Goal: Information Seeking & Learning: Learn about a topic

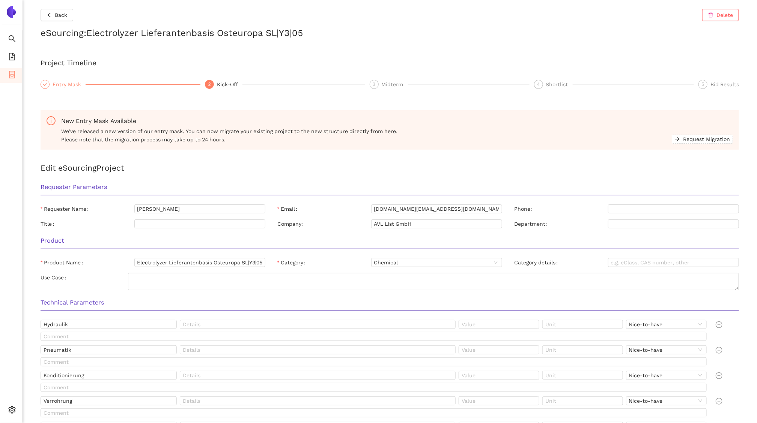
click at [68, 83] on div "Entry Mask" at bounding box center [69, 84] width 33 height 9
click at [211, 83] on div "2" at bounding box center [209, 84] width 9 height 9
click at [208, 263] on input "Electrolyzer Lieferantenbasis Osteuropa SL|Y3|05" at bounding box center [199, 262] width 131 height 9
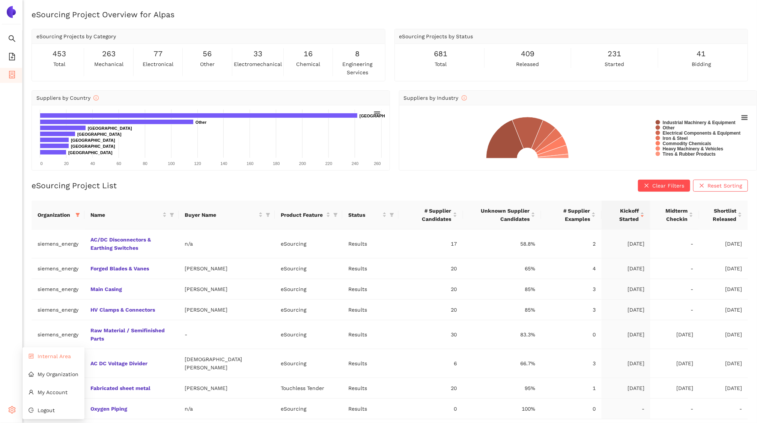
click at [62, 360] on li "Internal Area" at bounding box center [54, 356] width 62 height 15
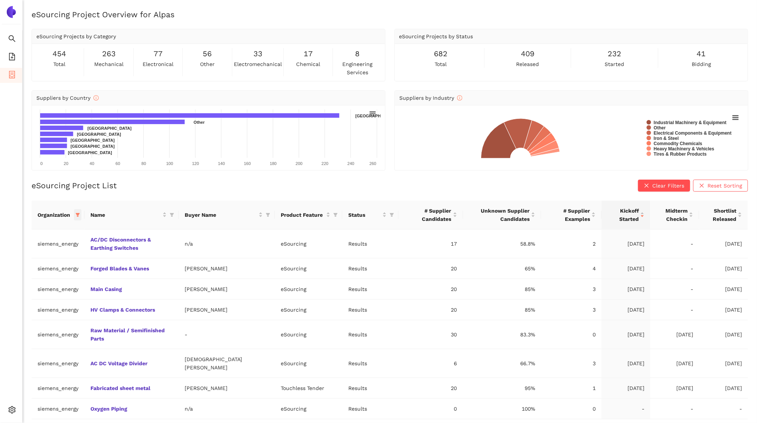
click at [77, 215] on icon "filter" at bounding box center [78, 215] width 4 height 4
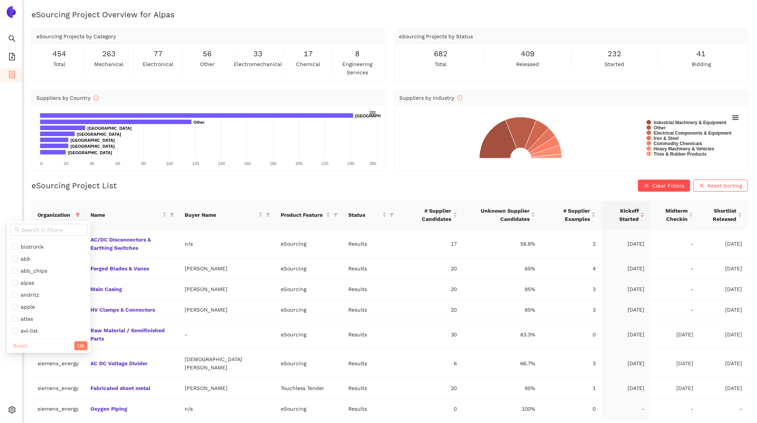
click at [20, 347] on span "Reset" at bounding box center [20, 346] width 14 height 8
checkbox input "false"
click at [37, 232] on input "text" at bounding box center [52, 230] width 62 height 8
type input "sbb"
click at [35, 242] on li "sbb" at bounding box center [44, 247] width 74 height 12
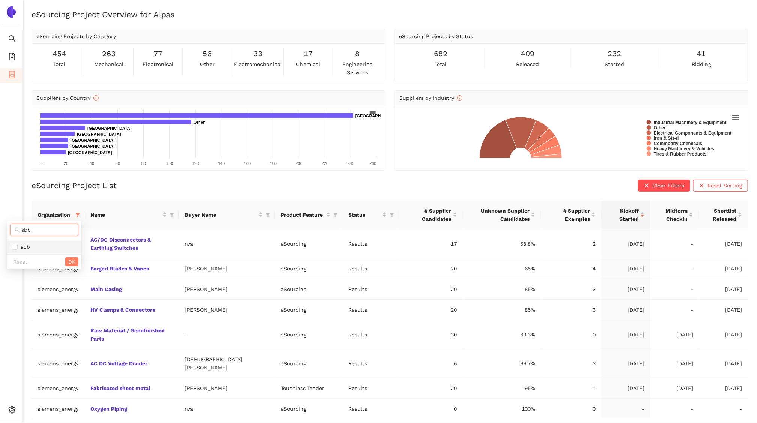
checkbox input "true"
click at [68, 264] on span "OK" at bounding box center [71, 262] width 7 height 8
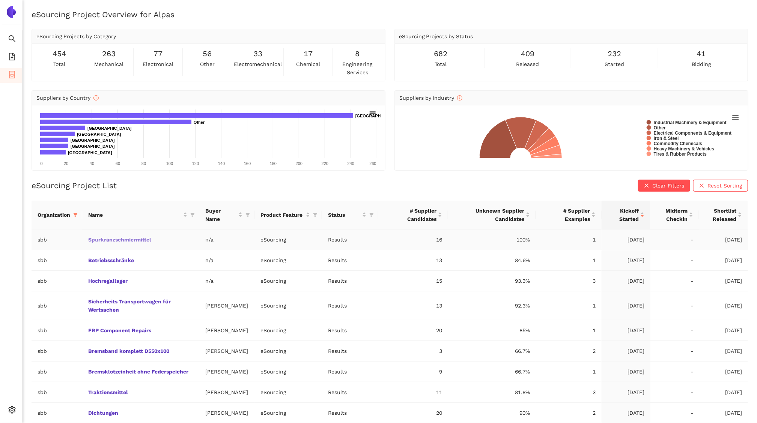
click at [0, 0] on link "Spurkranzschmiermittel" at bounding box center [0, 0] width 0 height 0
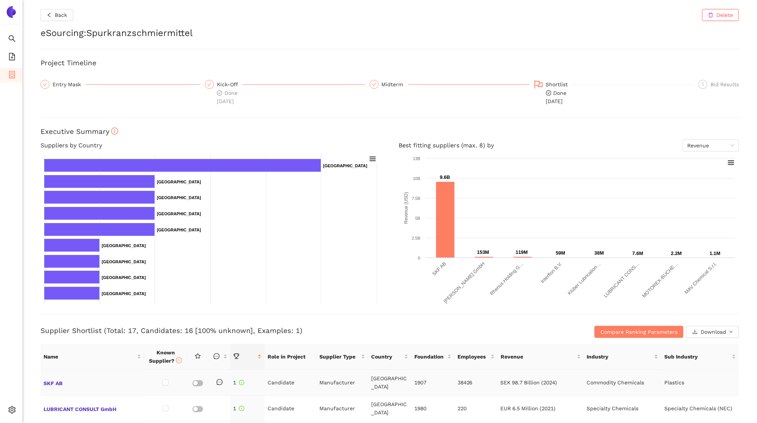
click at [218, 382] on td at bounding box center [219, 383] width 21 height 26
click at [219, 380] on icon "message" at bounding box center [220, 383] width 6 height 6
click at [77, 385] on td "SKF AB" at bounding box center [93, 383] width 104 height 26
click at [61, 380] on span "SKF AB" at bounding box center [93, 383] width 98 height 10
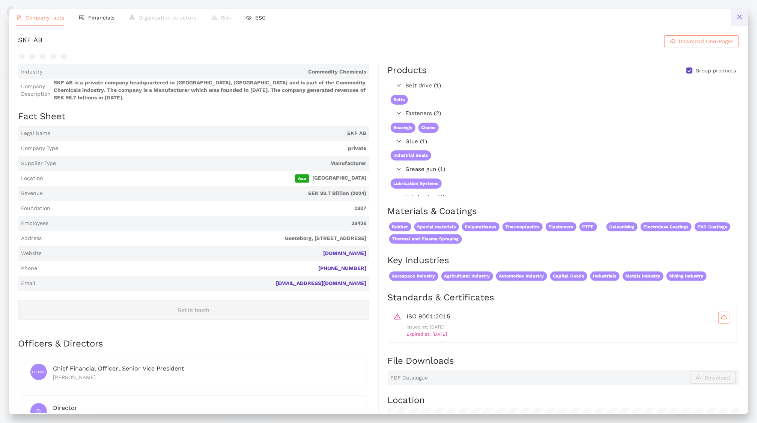
click at [743, 13] on button at bounding box center [739, 17] width 17 height 17
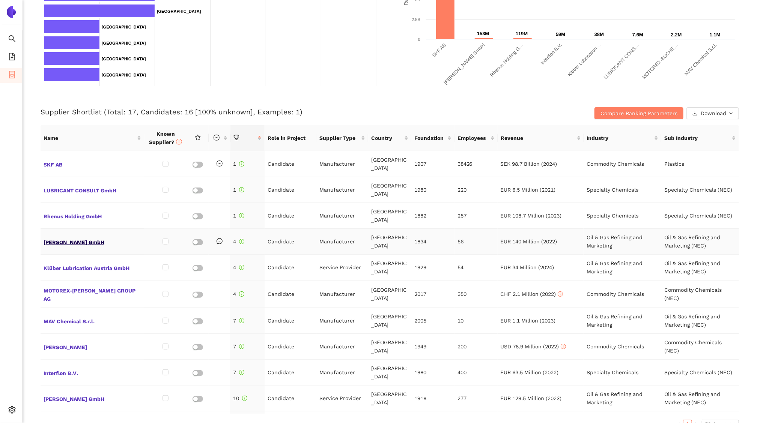
click at [74, 237] on span "Carl Bechem GmbH" at bounding box center [93, 242] width 98 height 10
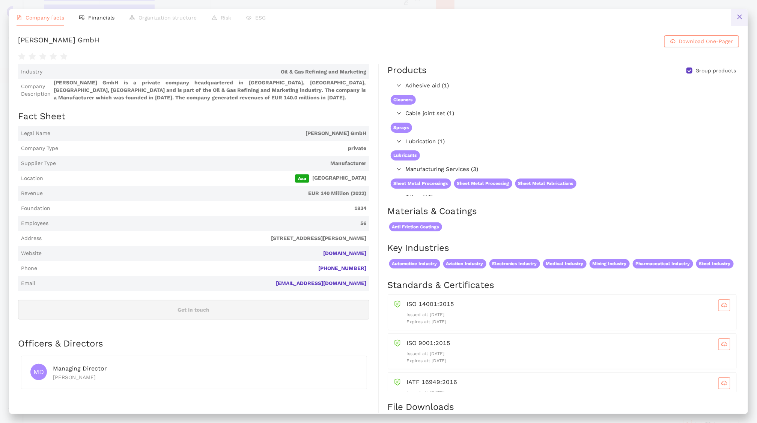
click at [738, 16] on icon "close" at bounding box center [739, 17] width 5 height 5
